Goal: Book appointment/travel/reservation

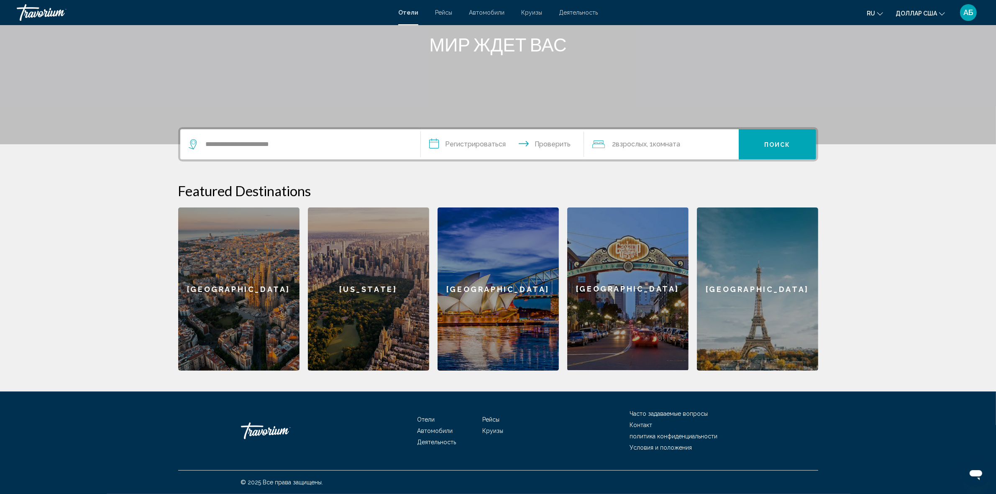
click at [570, 13] on font "Деятельность" at bounding box center [578, 12] width 39 height 7
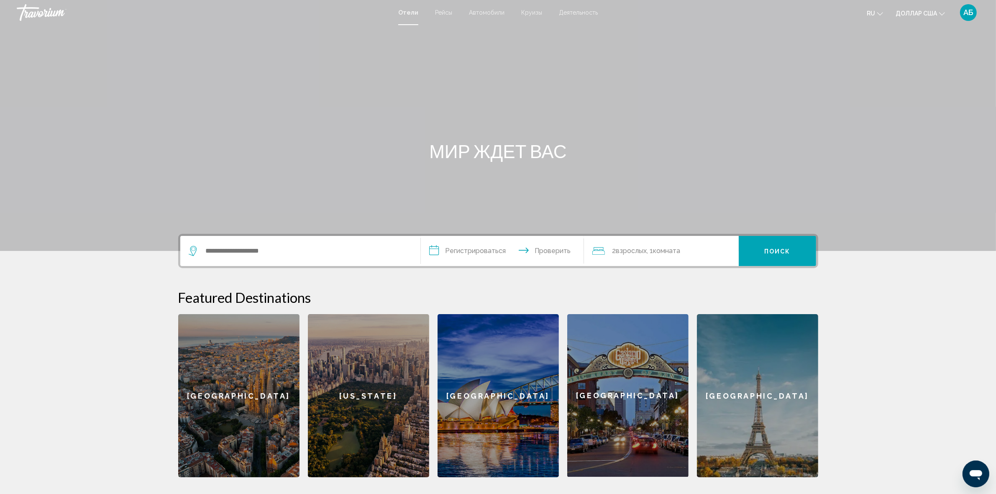
click at [560, 13] on font "Деятельность" at bounding box center [578, 12] width 39 height 7
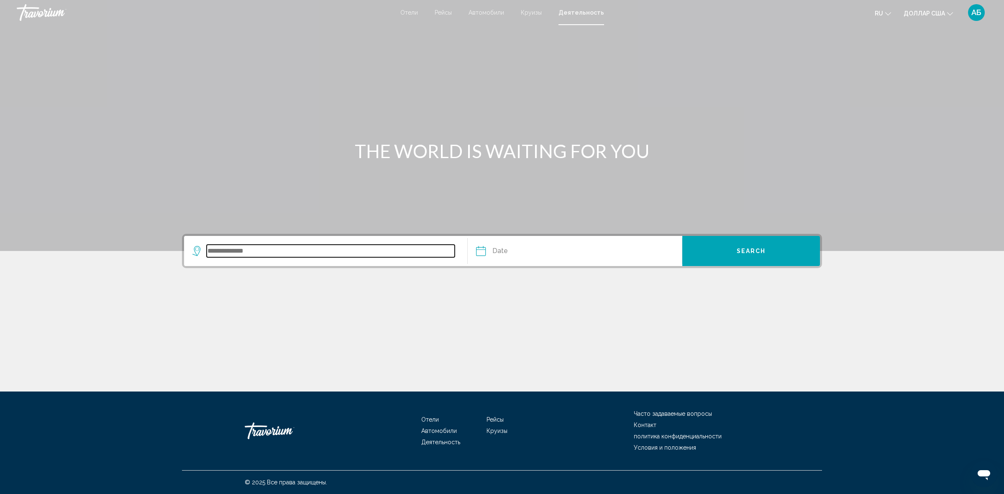
click at [245, 253] on input "Search widget" at bounding box center [331, 251] width 248 height 13
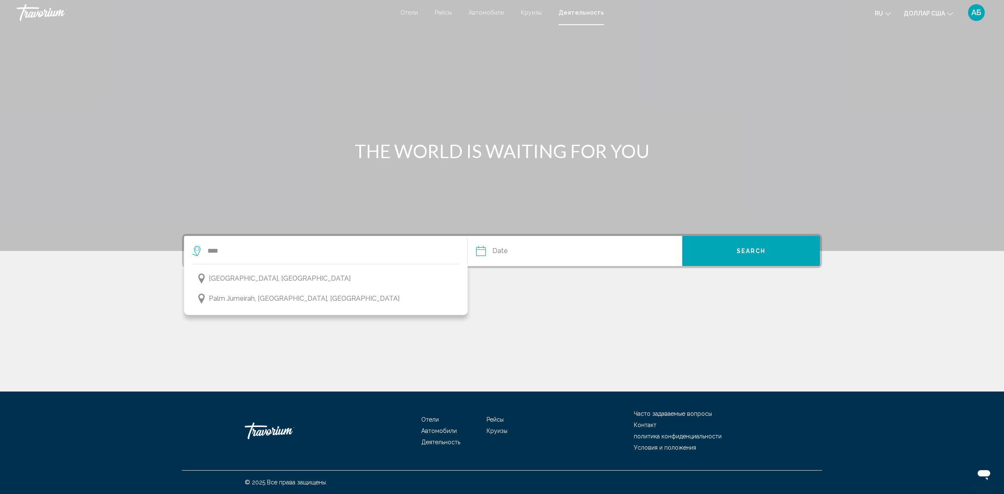
click at [245, 279] on span "[GEOGRAPHIC_DATA], [GEOGRAPHIC_DATA]" at bounding box center [280, 279] width 142 height 12
type input "**********"
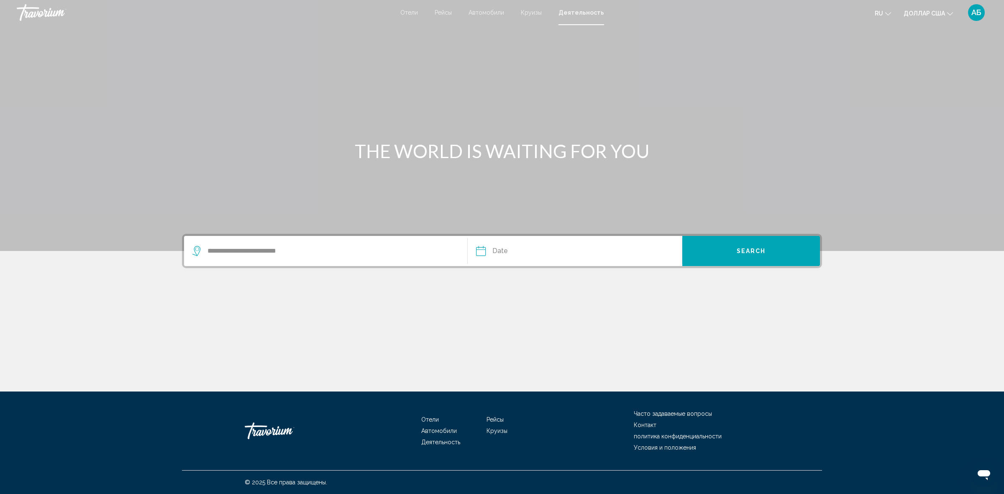
click at [518, 249] on input "Date" at bounding box center [527, 252] width 106 height 33
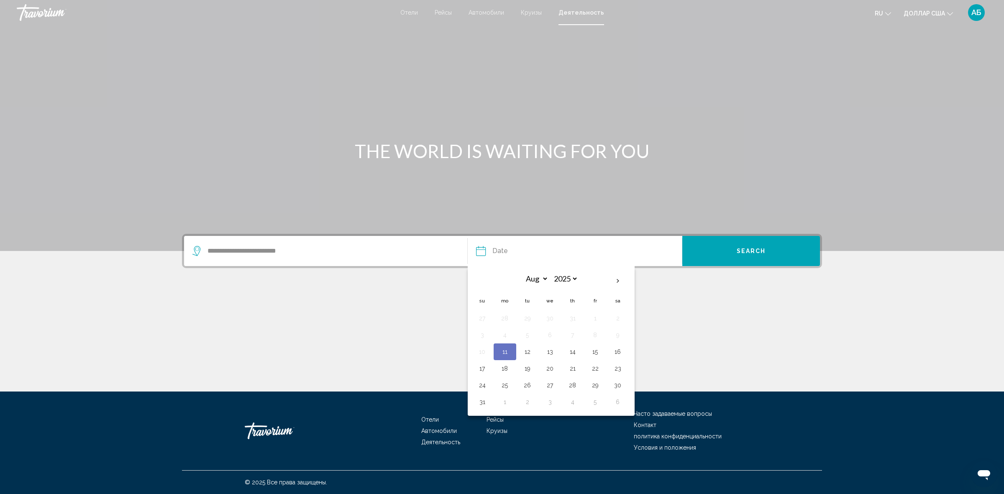
click at [484, 369] on button "17" at bounding box center [482, 369] width 13 height 12
type input "**********"
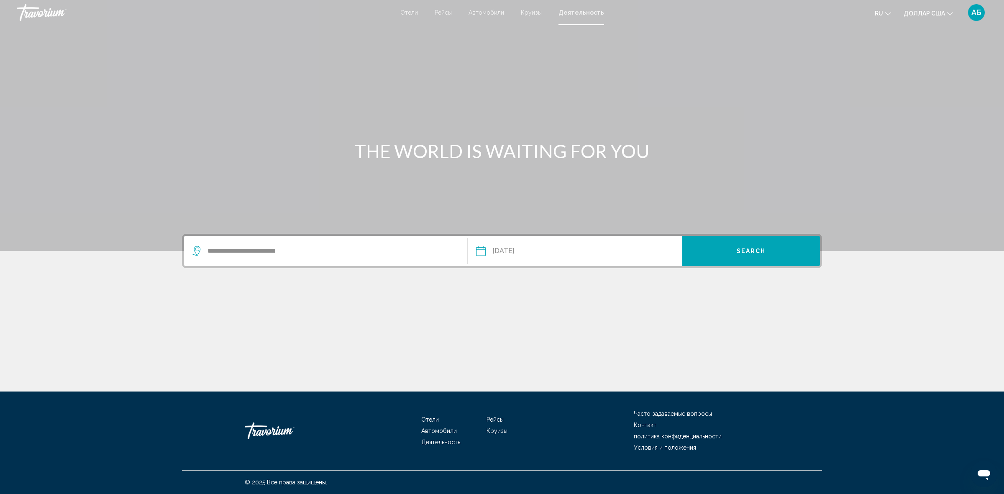
click at [753, 248] on span "Search" at bounding box center [751, 251] width 29 height 7
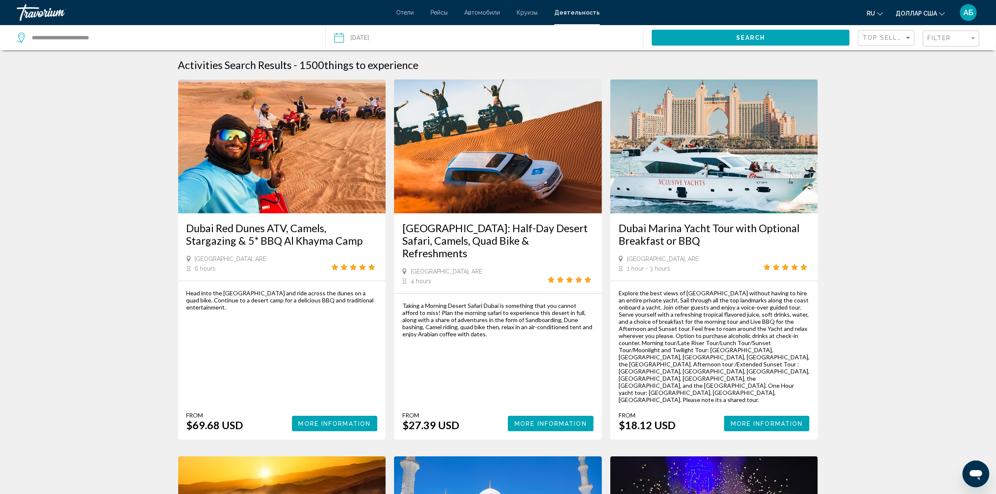
click at [894, 41] on div "Top Sellers" at bounding box center [886, 38] width 49 height 15
click at [879, 56] on font "Самая низкая цена" at bounding box center [889, 55] width 53 height 7
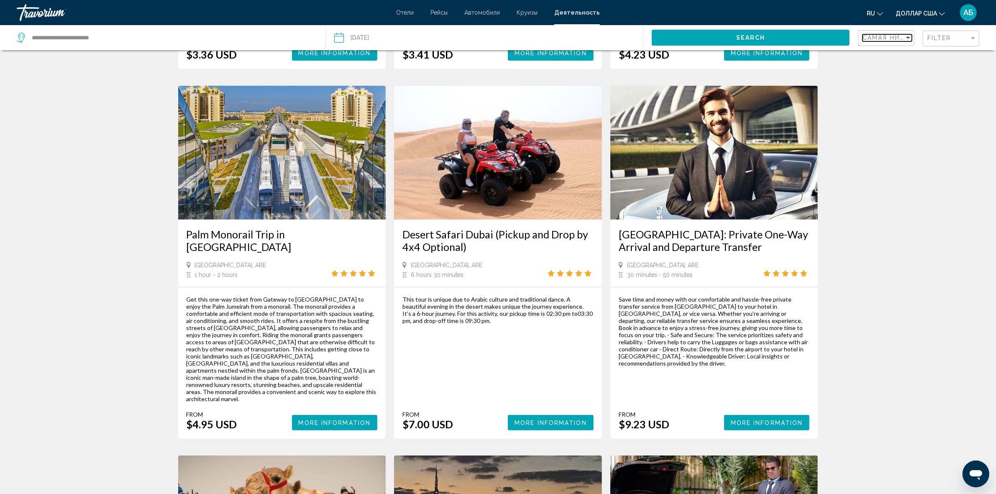
scroll to position [369, 0]
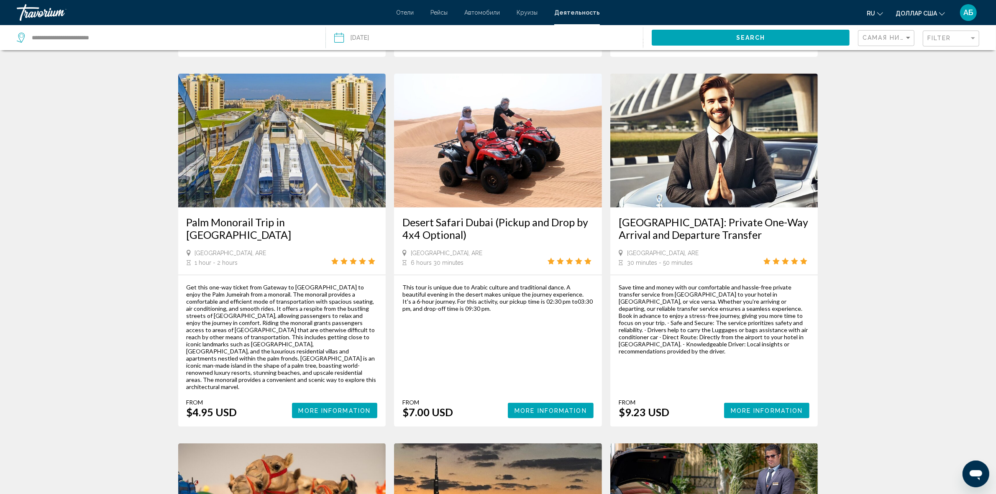
drag, startPoint x: 134, startPoint y: 84, endPoint x: 123, endPoint y: 72, distance: 16.0
click at [134, 84] on div "Activities Search Results - 1500 things to experience [GEOGRAPHIC_DATA] Data eS…" at bounding box center [498, 448] width 996 height 1517
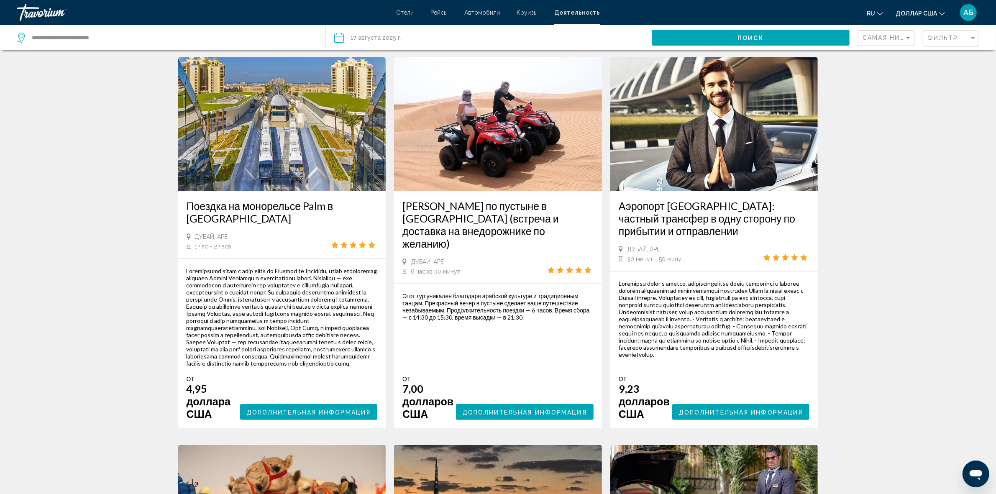
scroll to position [418, 0]
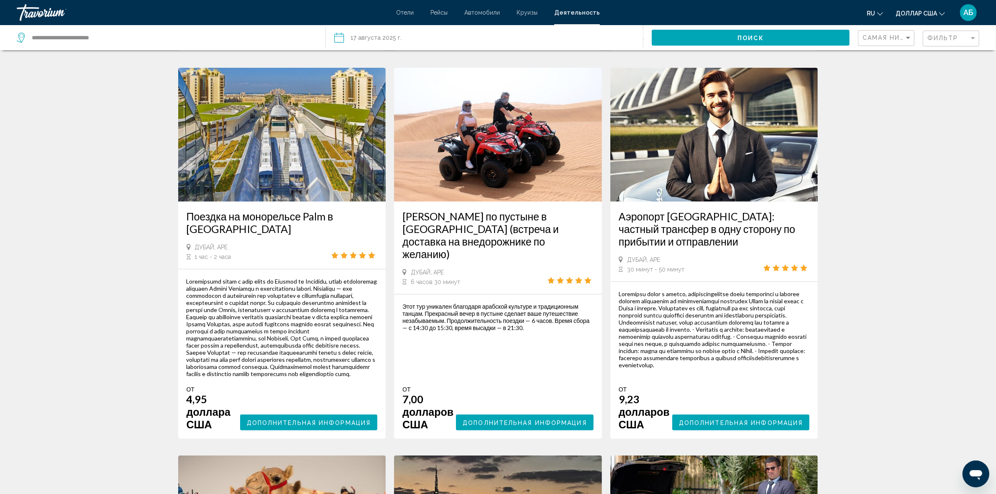
click at [504, 426] on font "Дополнительная информация" at bounding box center [525, 423] width 124 height 7
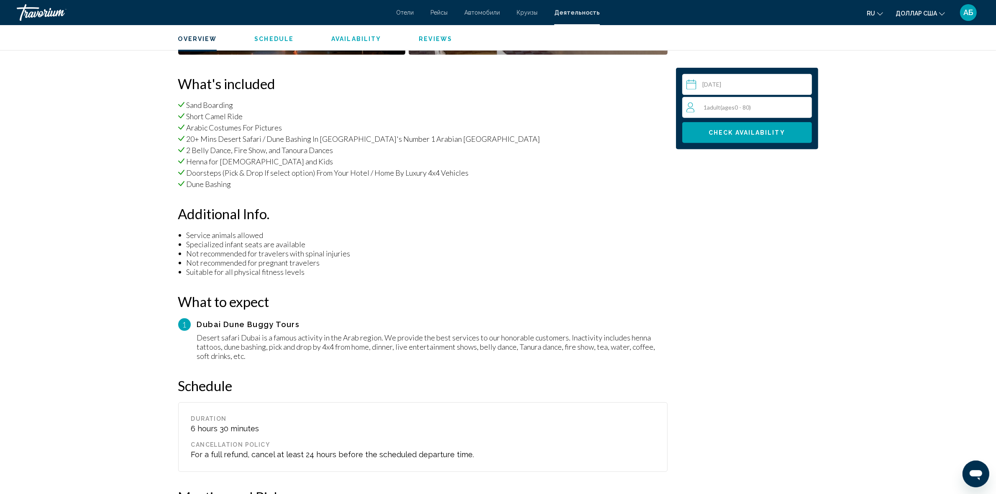
scroll to position [543, 0]
